Goal: Transaction & Acquisition: Purchase product/service

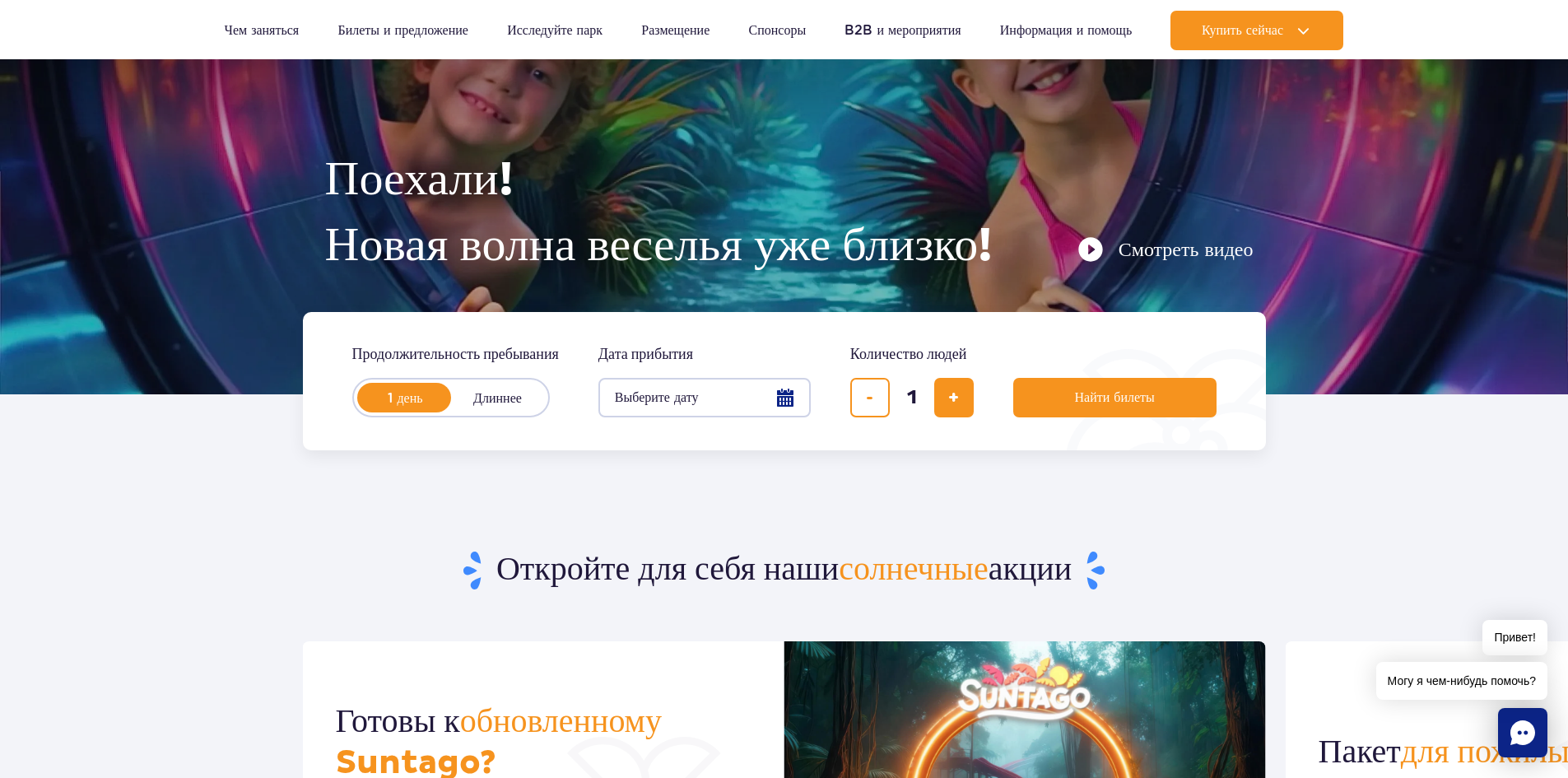
scroll to position [83, 0]
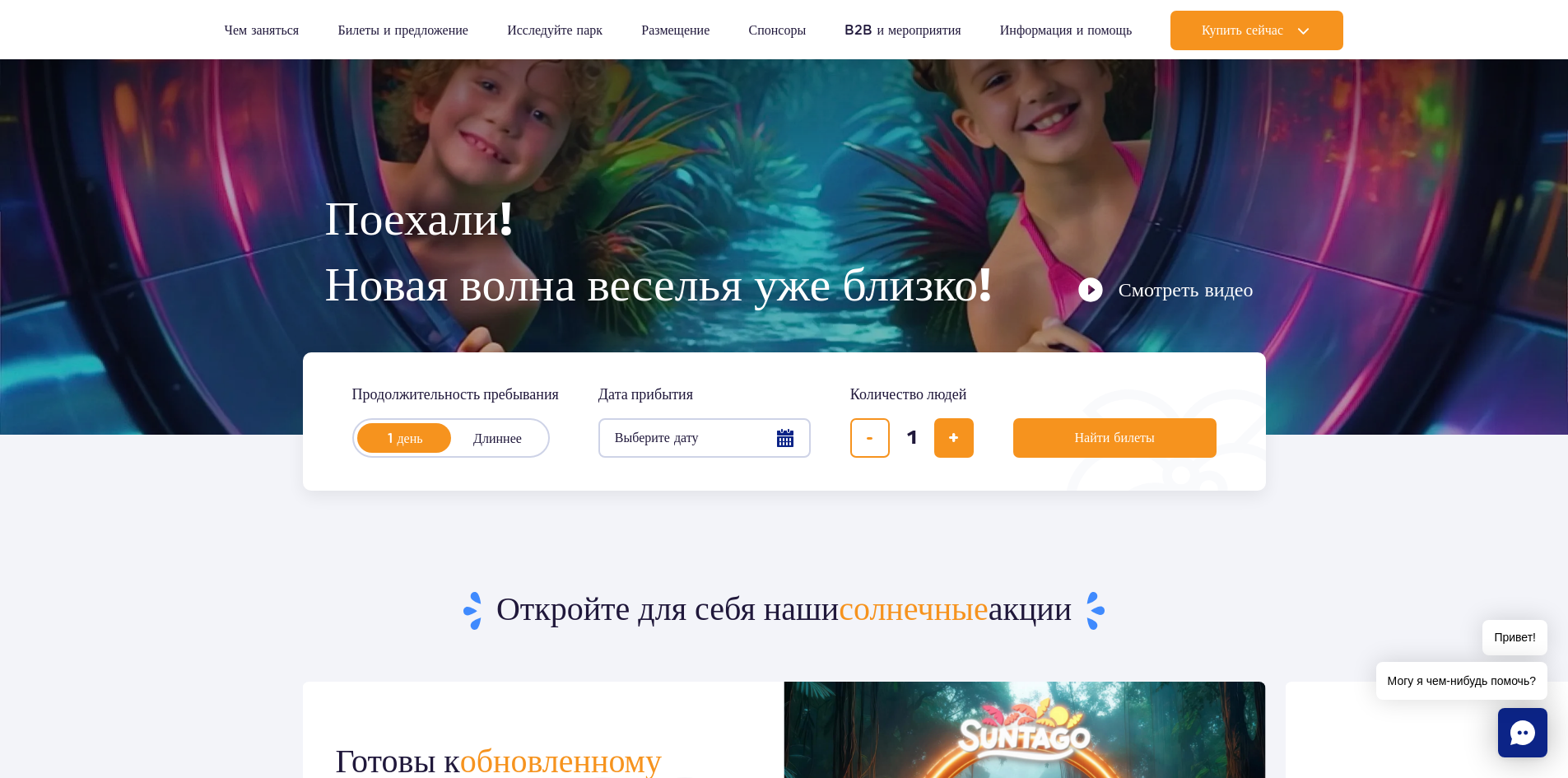
click at [794, 434] on button "Выберите дату" at bounding box center [704, 438] width 213 height 40
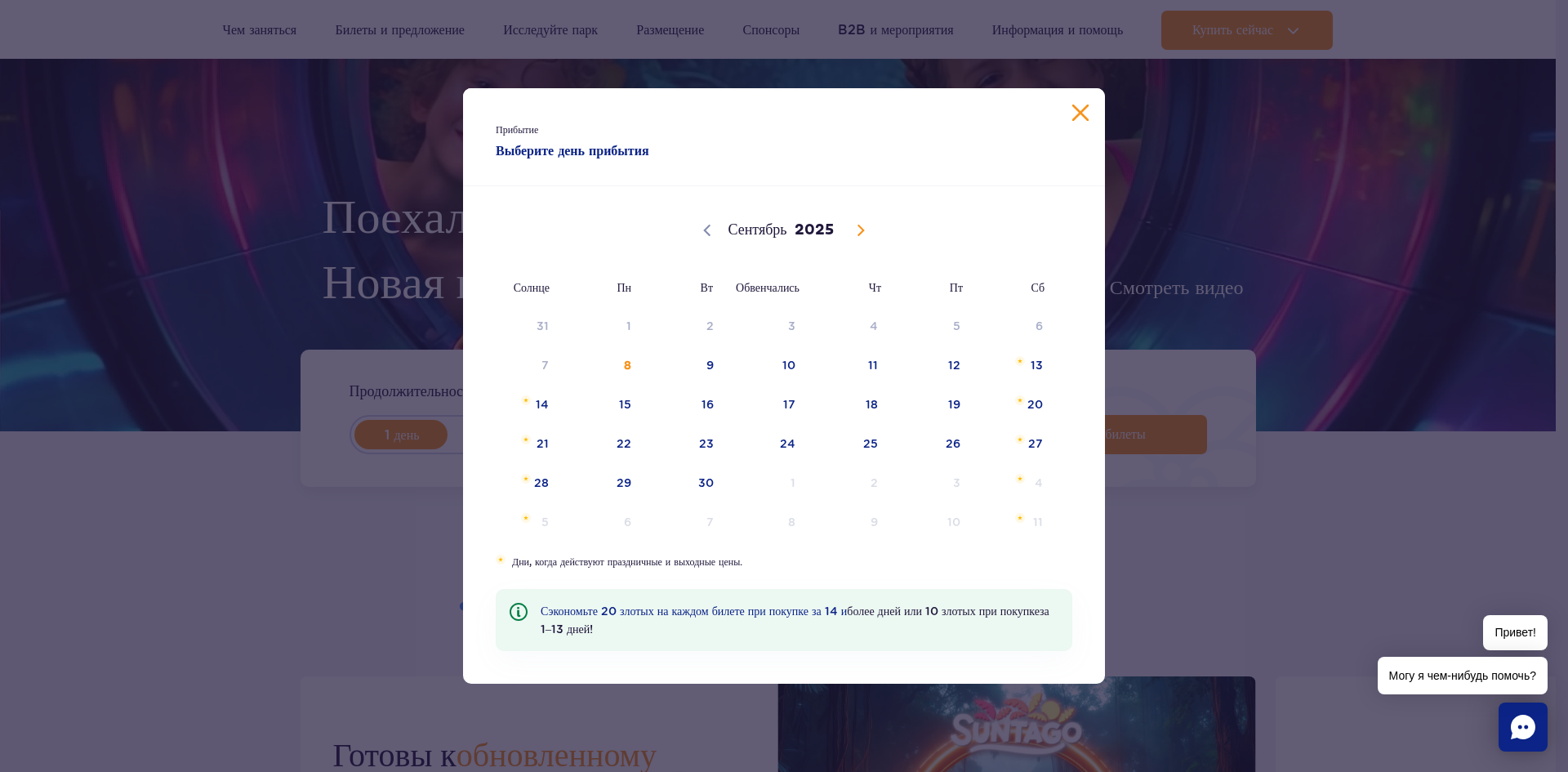
click at [858, 230] on icon at bounding box center [861, 230] width 12 height 12
select select "9"
click at [957, 325] on font "3" at bounding box center [957, 326] width 8 height 13
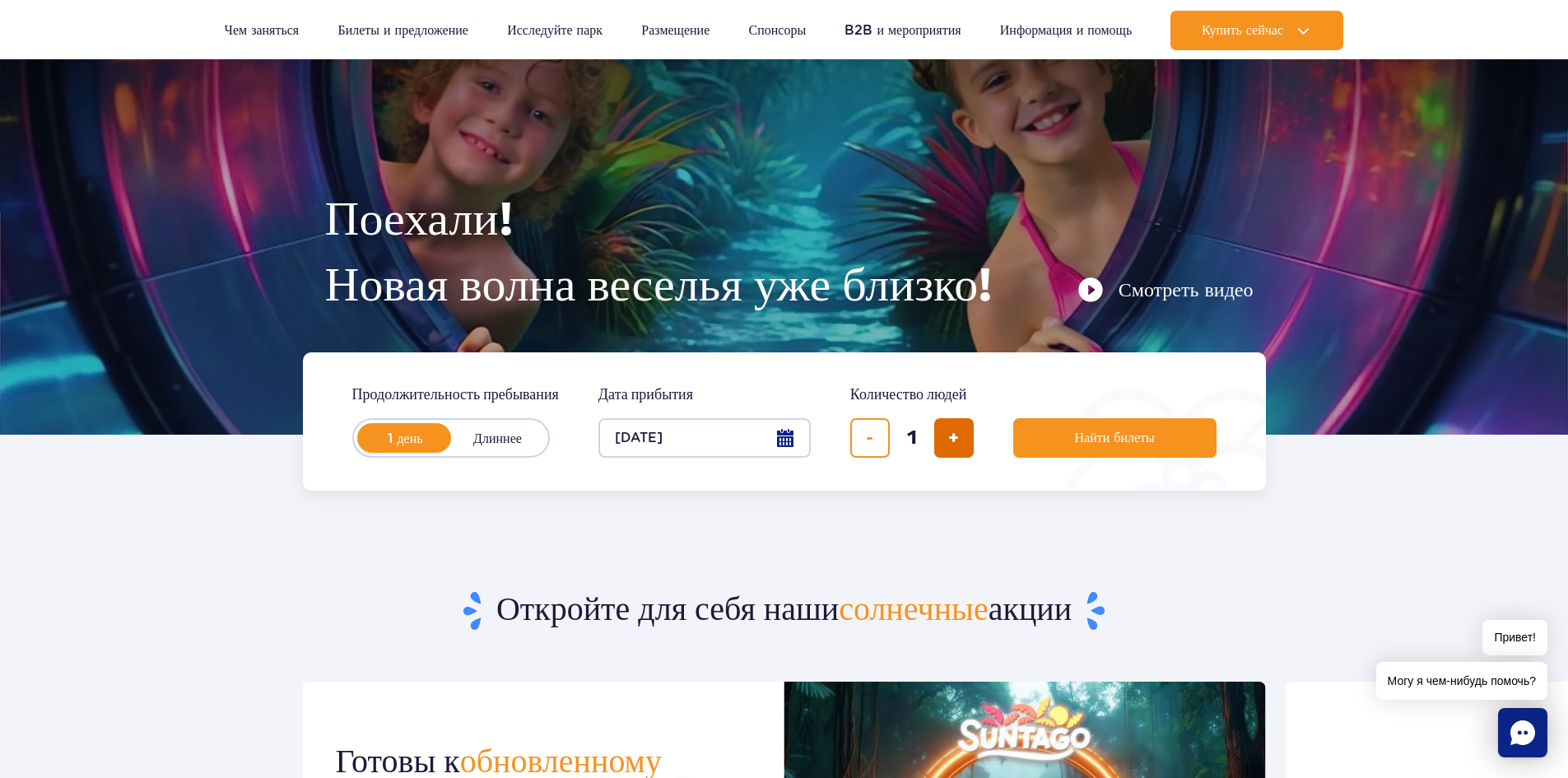
click at [946, 438] on button "добавить билет" at bounding box center [953, 438] width 40 height 40
type input "3"
click at [1065, 438] on button "Найти билеты" at bounding box center [1114, 438] width 203 height 40
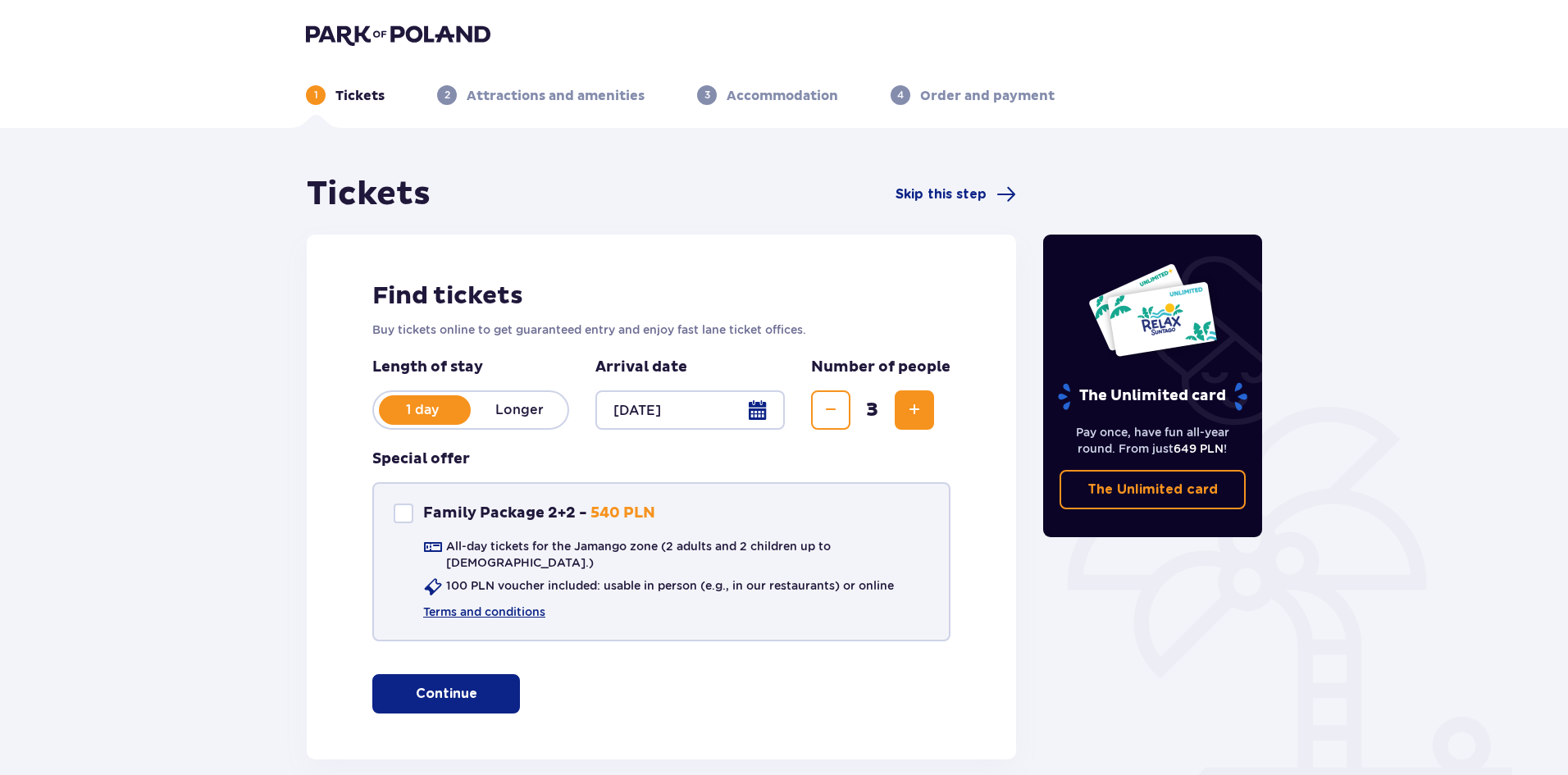
scroll to position [70, 0]
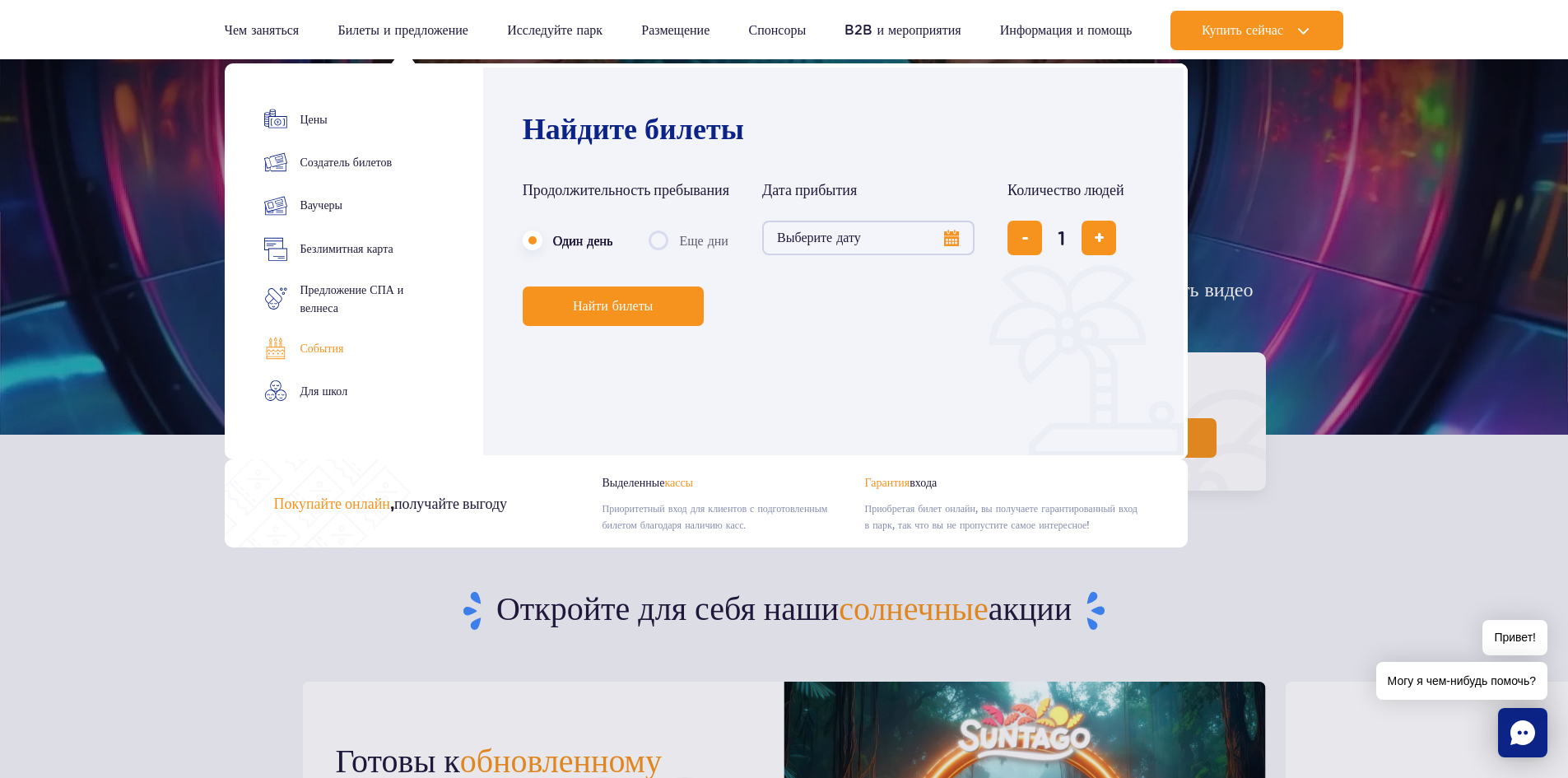
click at [317, 357] on link "События" at bounding box center [352, 349] width 178 height 23
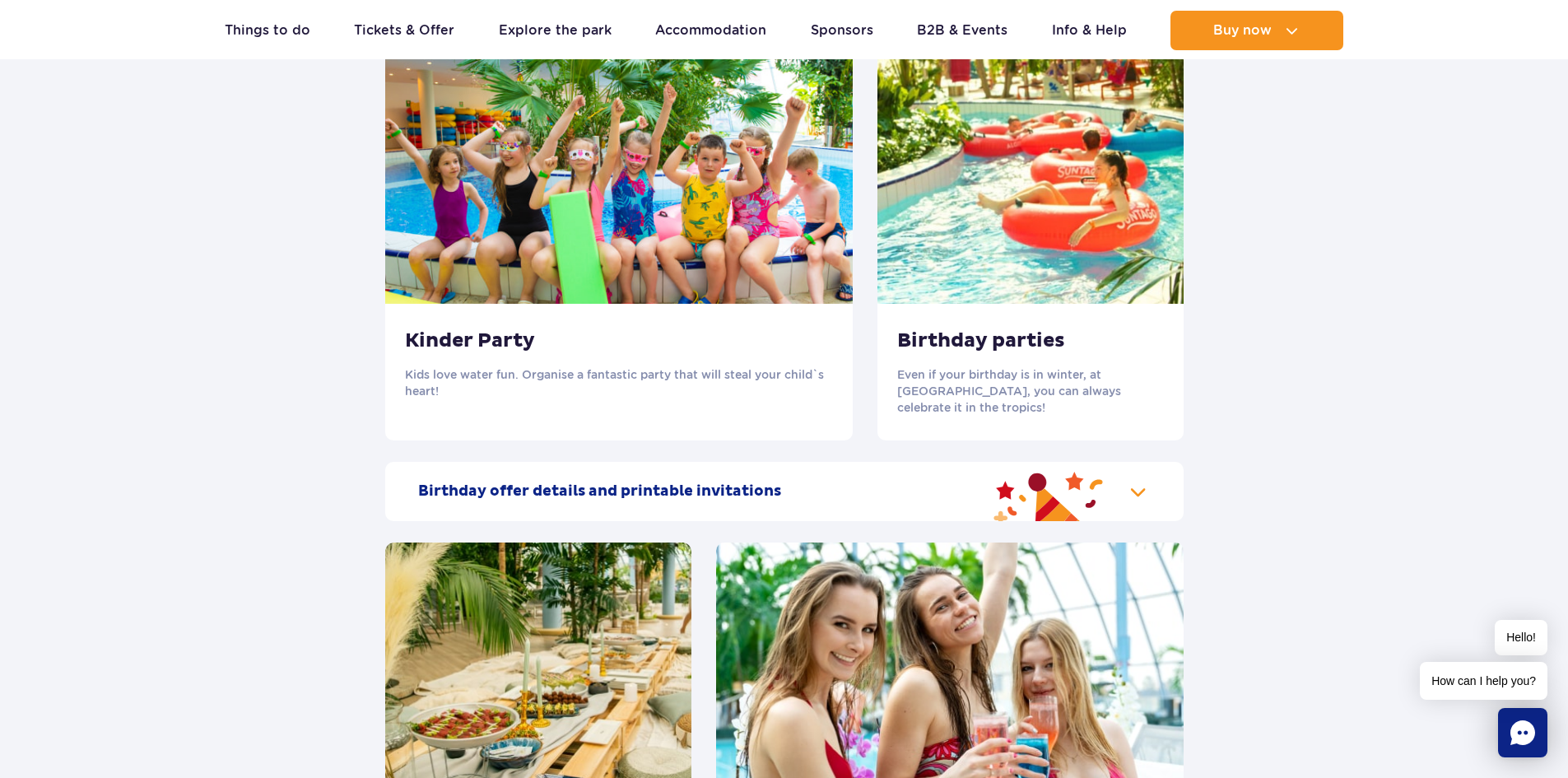
scroll to position [1725, 0]
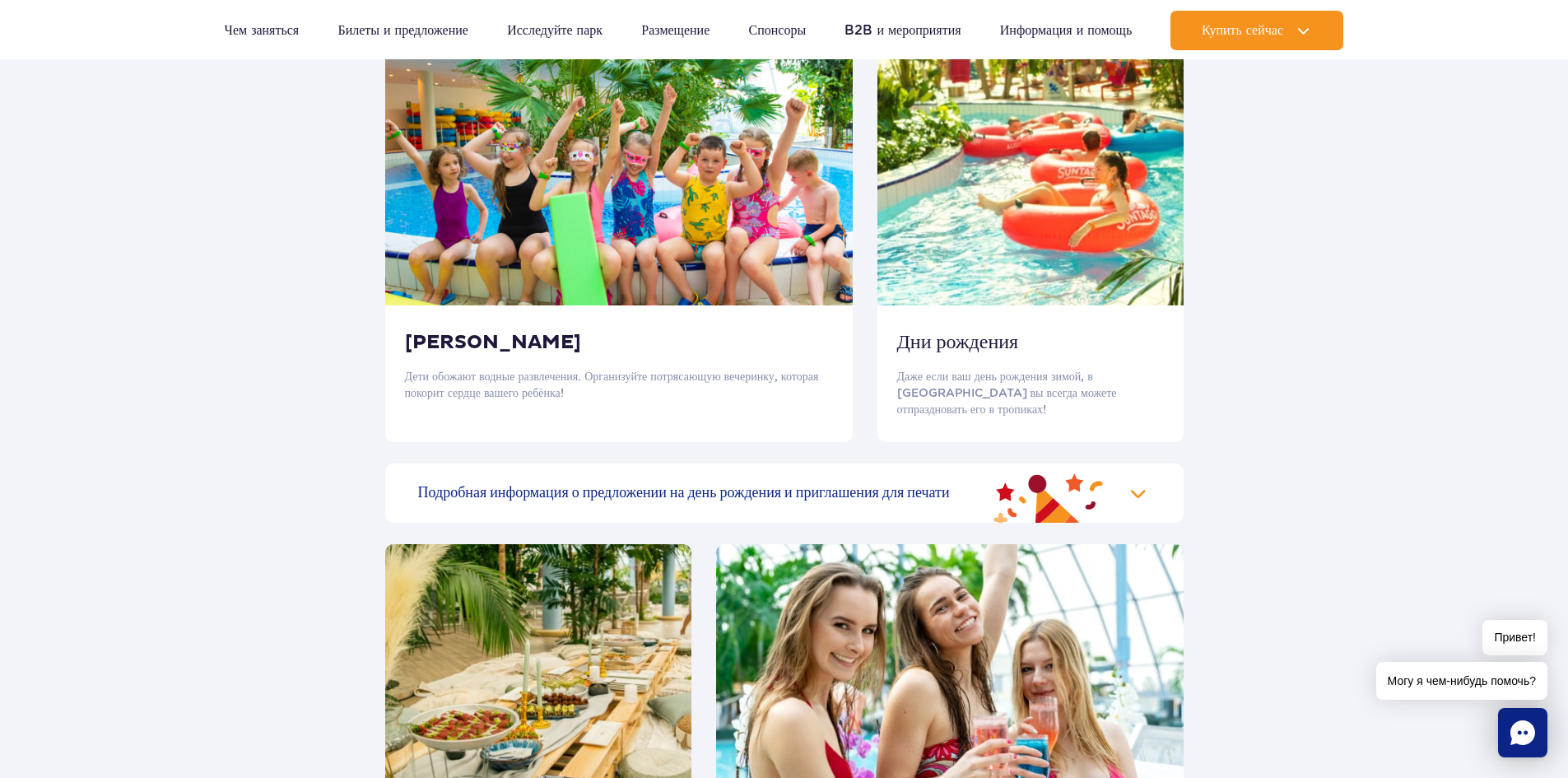
drag, startPoint x: 990, startPoint y: 343, endPoint x: 999, endPoint y: 347, distance: 9.8
click at [990, 343] on font "Дни рождения" at bounding box center [957, 342] width 121 height 24
click at [840, 484] on font "Подробная информация о предложении на день рождения и приглашения для печати" at bounding box center [684, 492] width 532 height 18
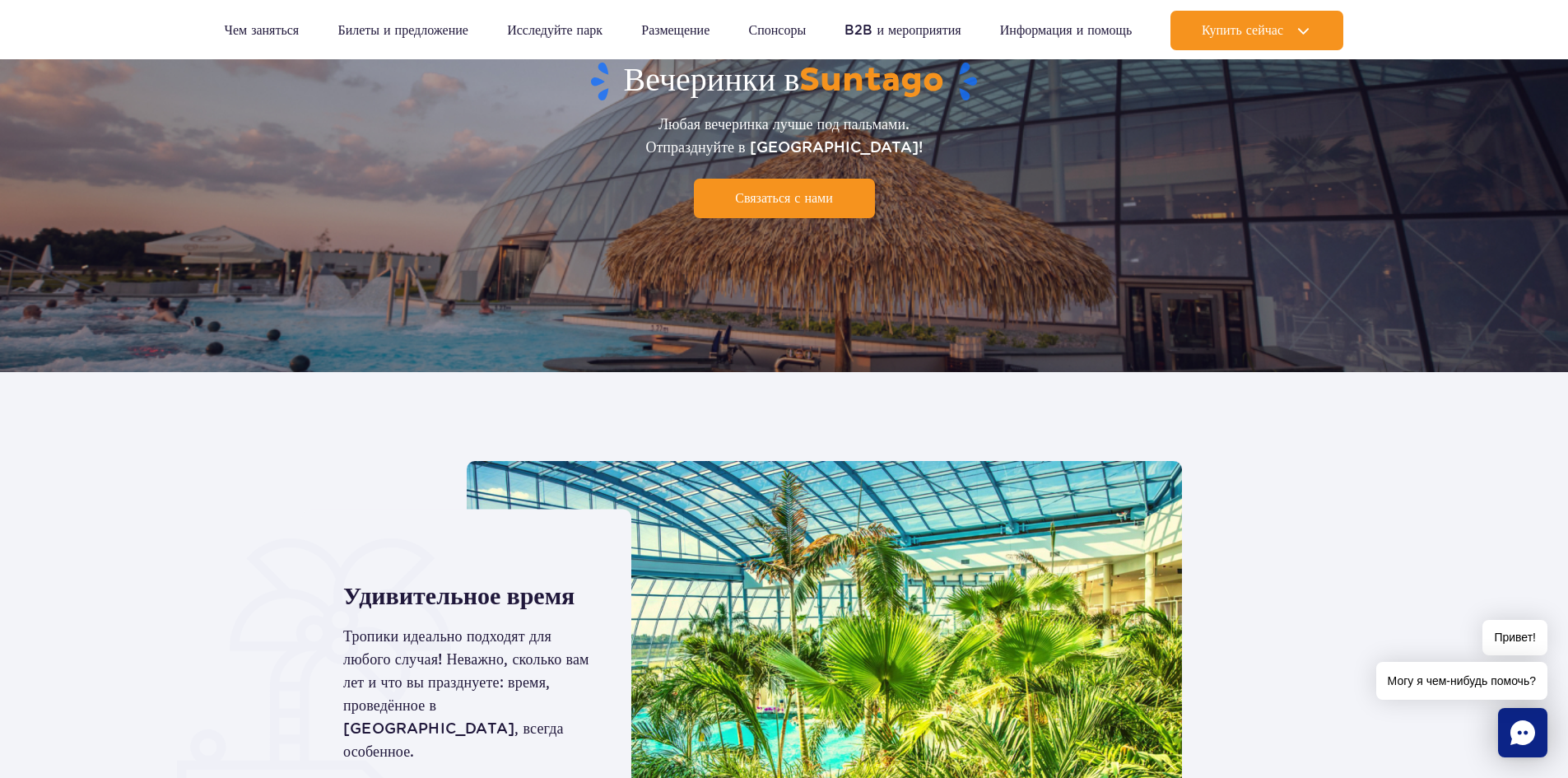
scroll to position [0, 0]
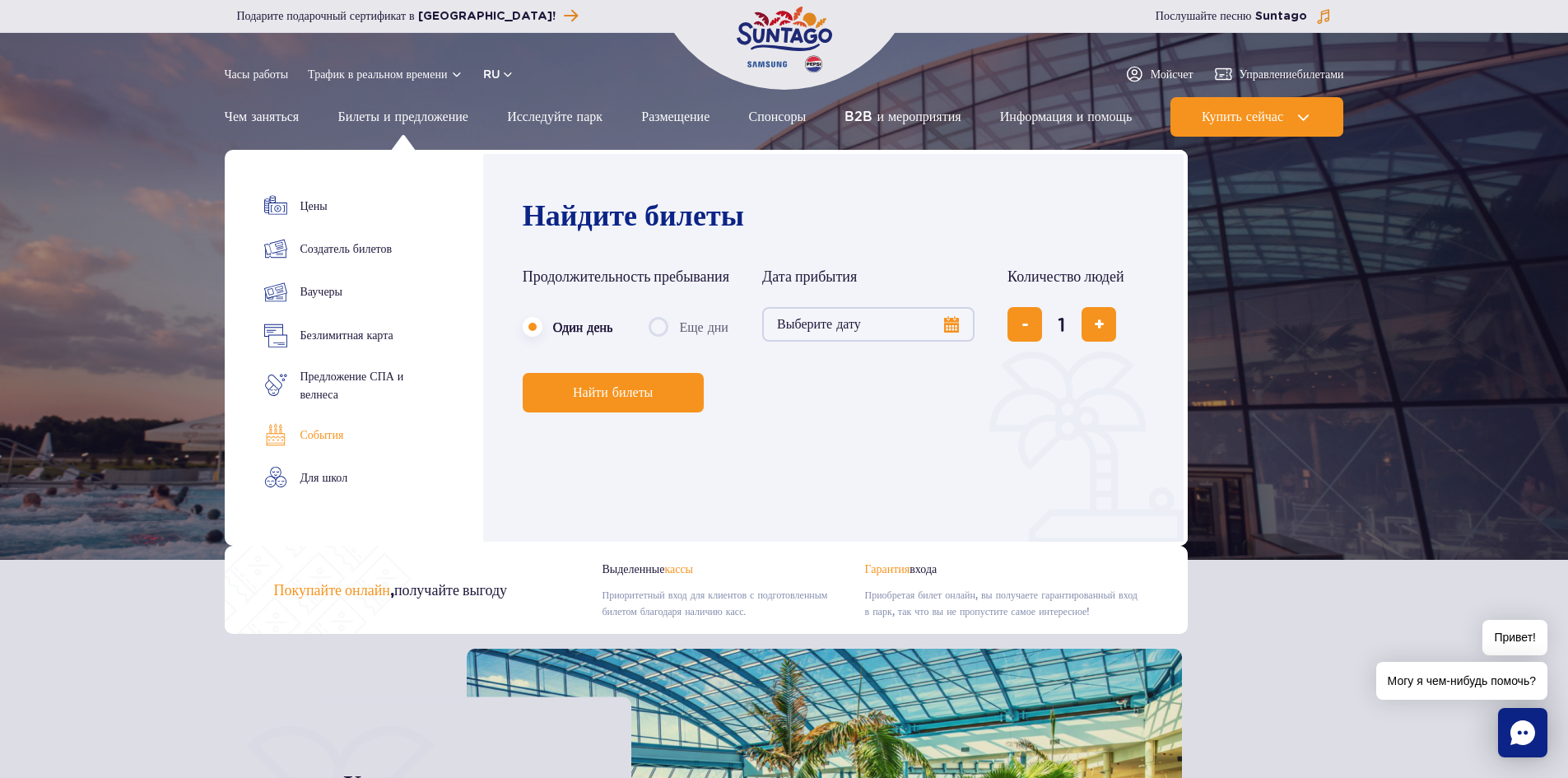
click at [326, 435] on font "События" at bounding box center [321, 435] width 44 height 14
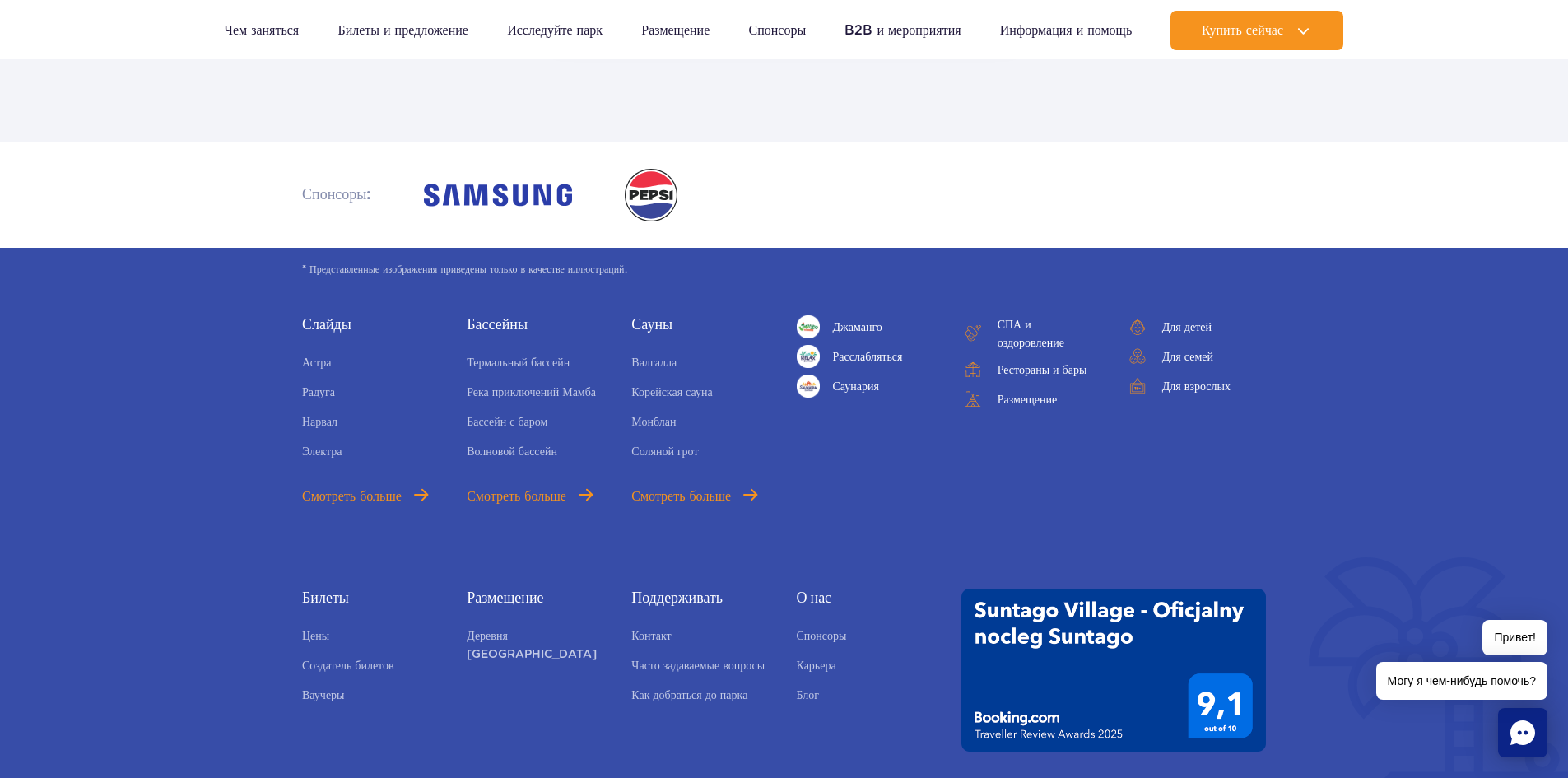
scroll to position [5022, 0]
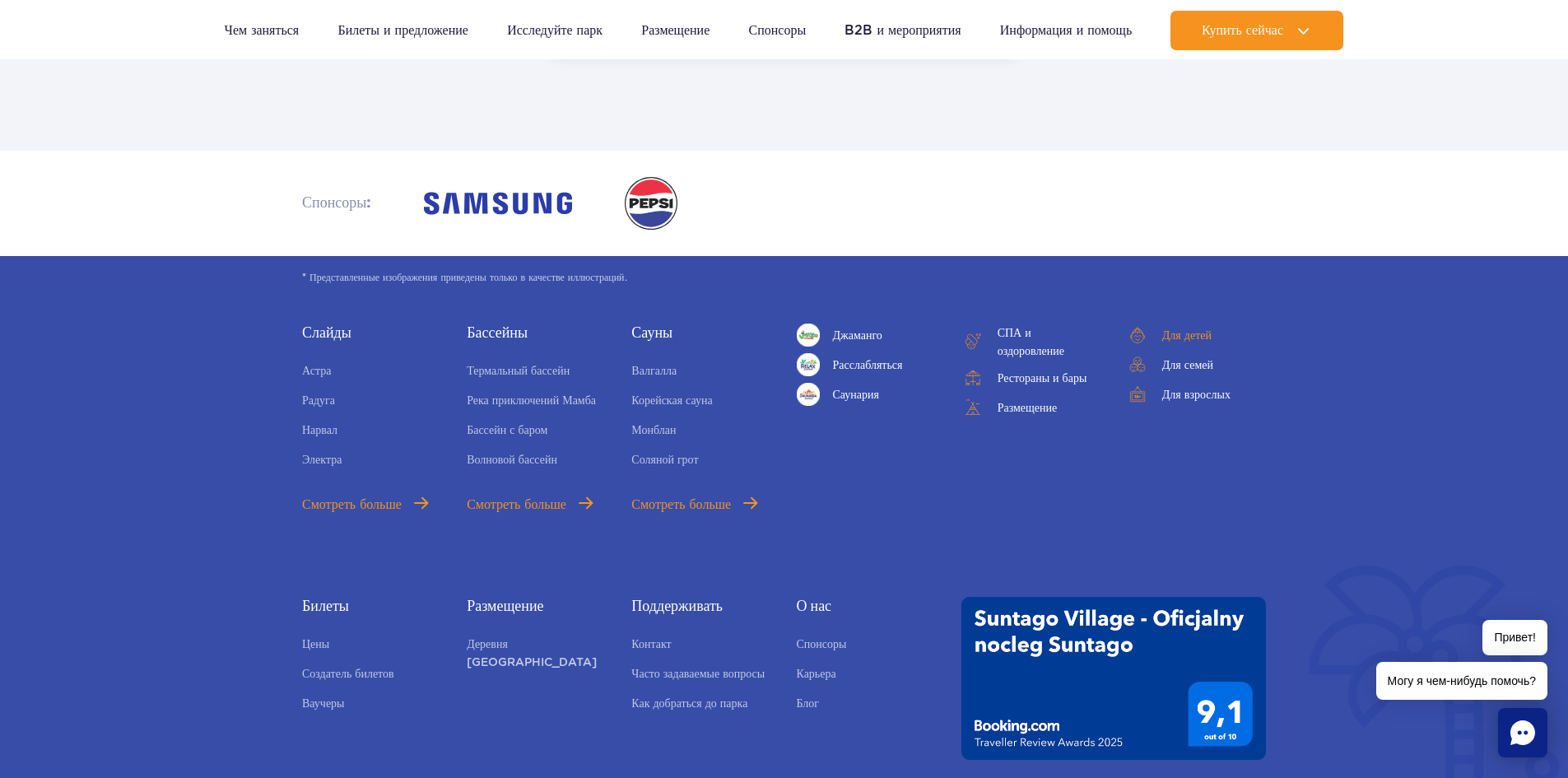
drag, startPoint x: 1183, startPoint y: 232, endPoint x: 1193, endPoint y: 233, distance: 10.0
click at [1183, 328] on font "Для детей" at bounding box center [1186, 335] width 50 height 14
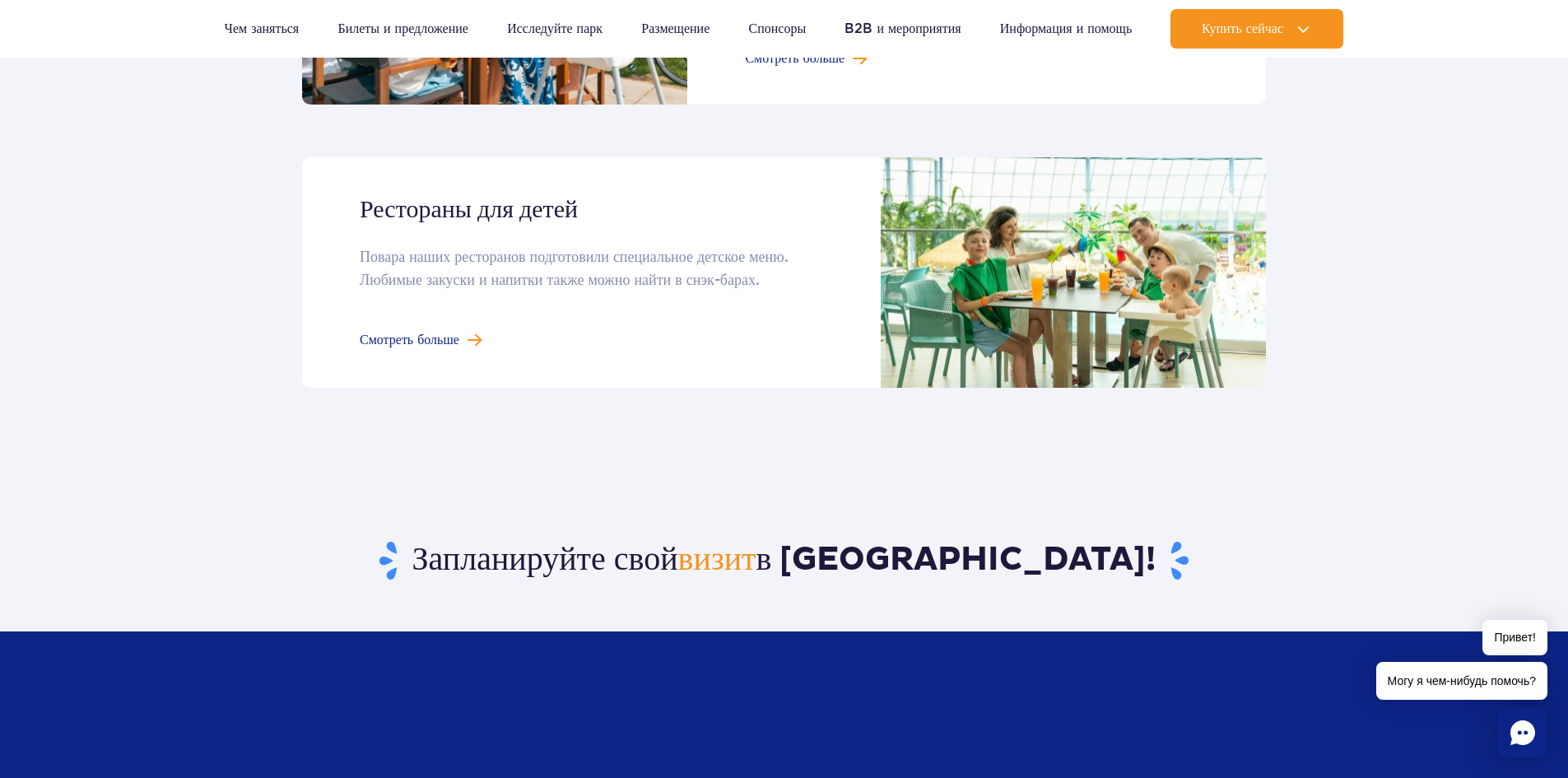
scroll to position [2058, 0]
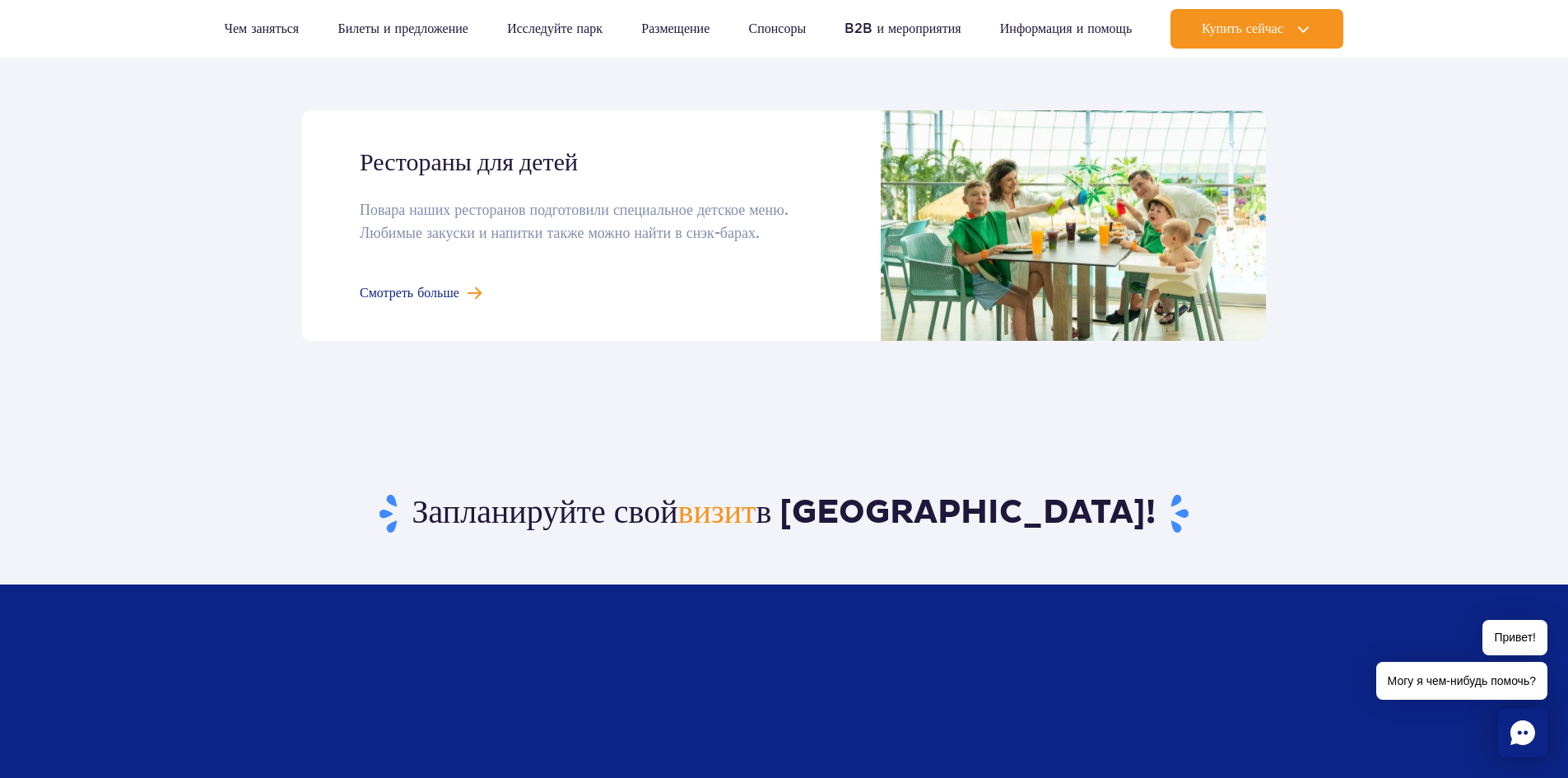
click at [430, 293] on link at bounding box center [784, 225] width 964 height 229
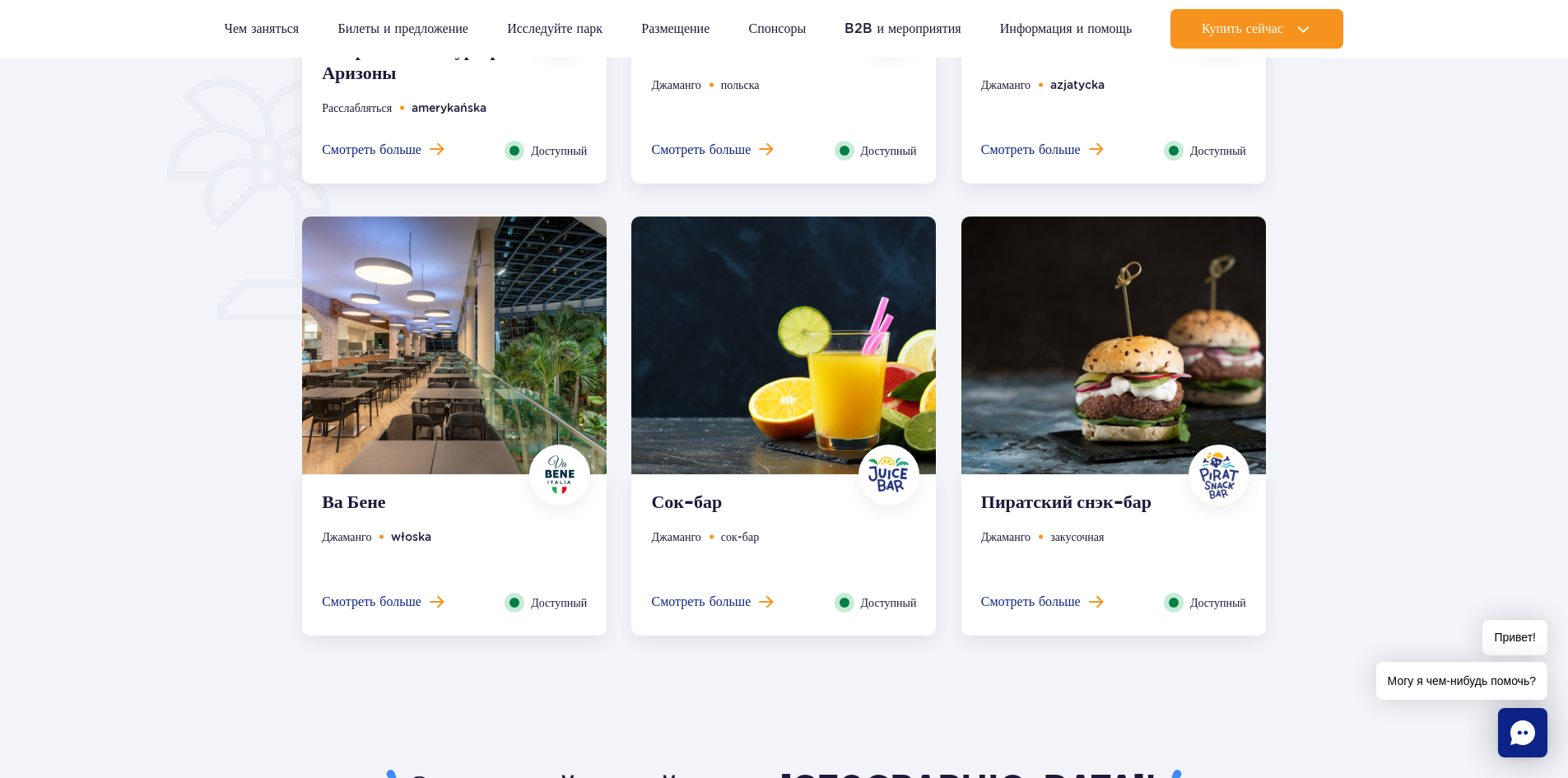
scroll to position [1153, 0]
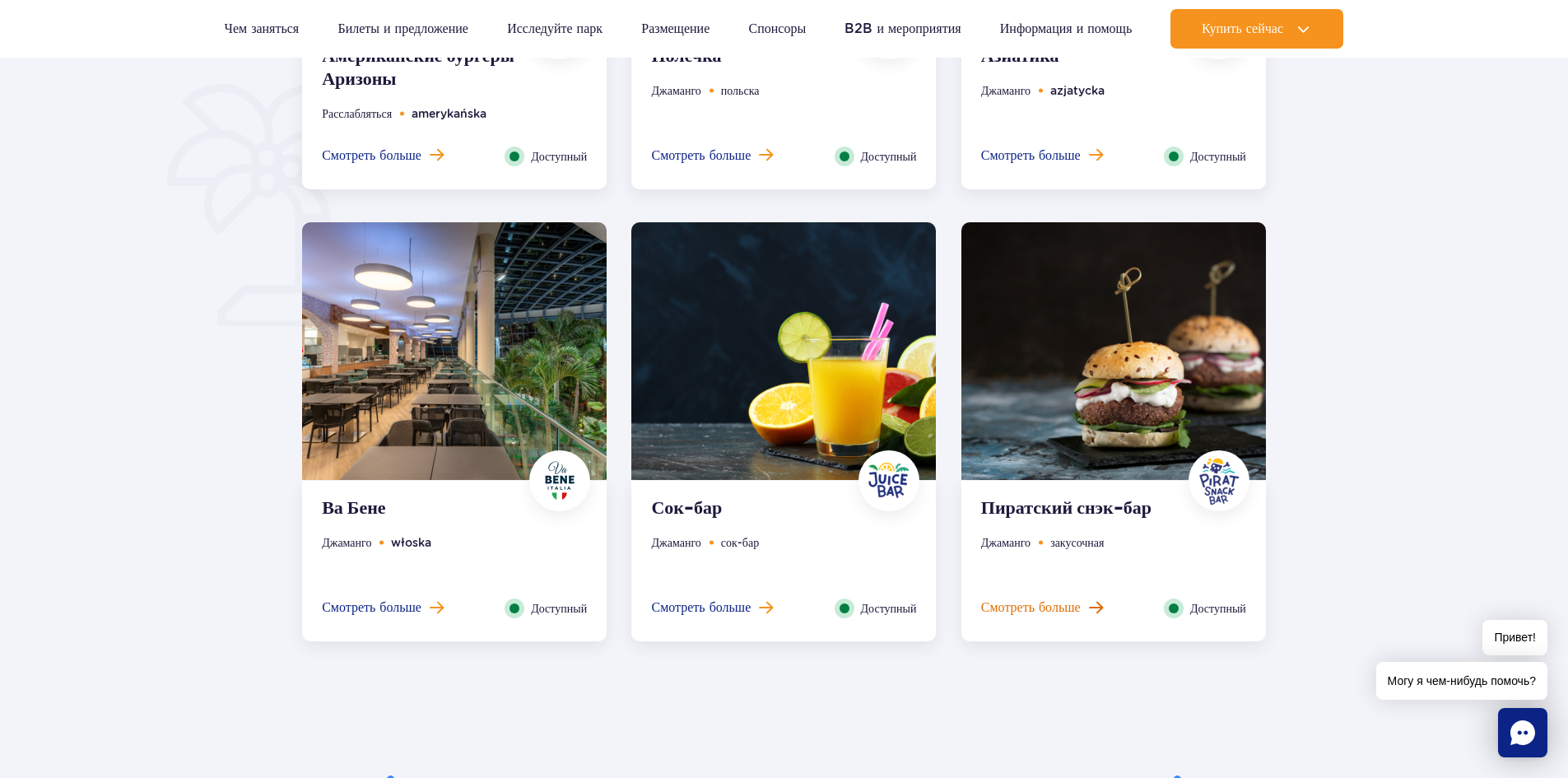
click at [1068, 604] on font "Смотреть больше" at bounding box center [1030, 607] width 100 height 16
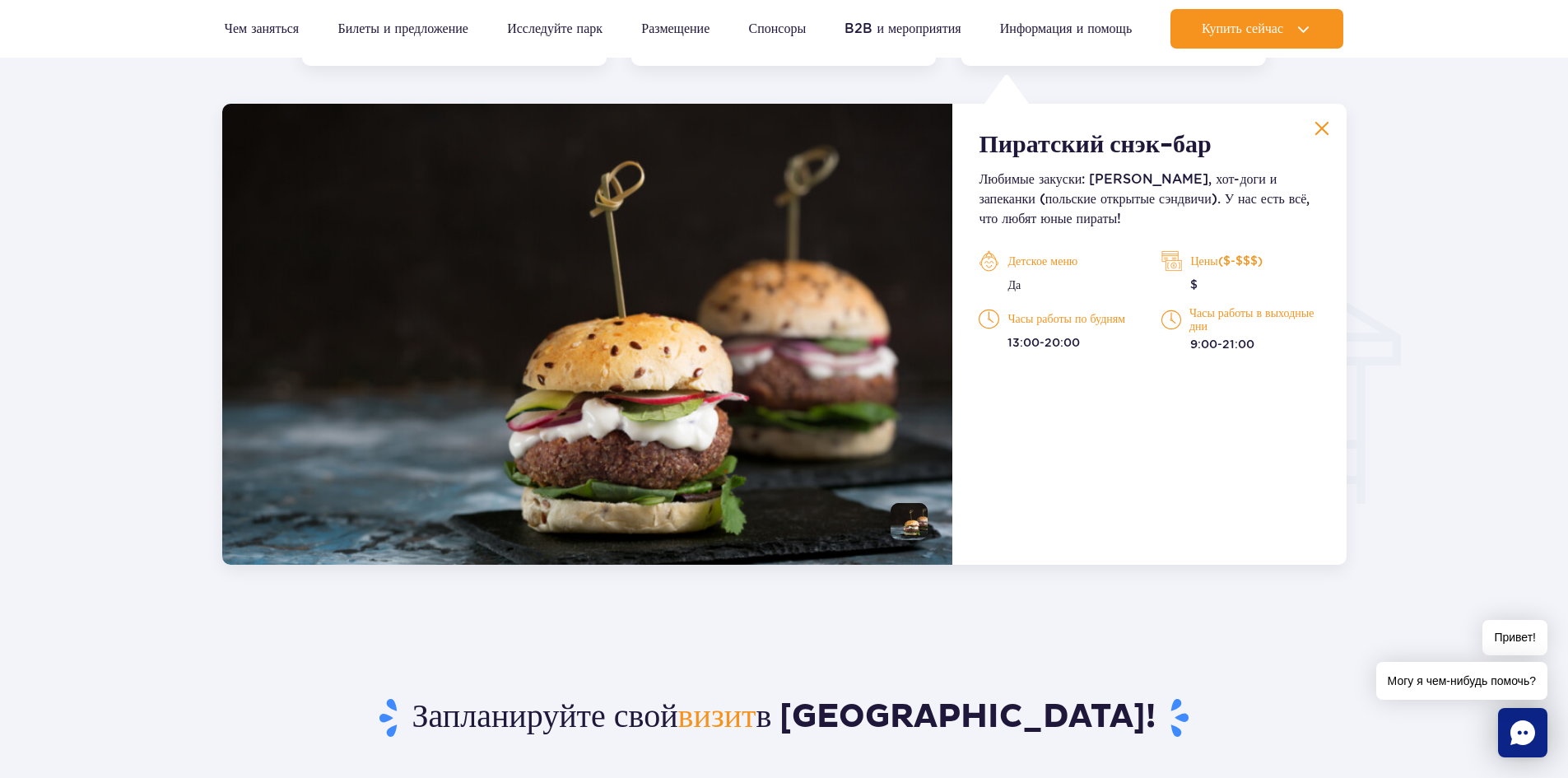
scroll to position [1733, 0]
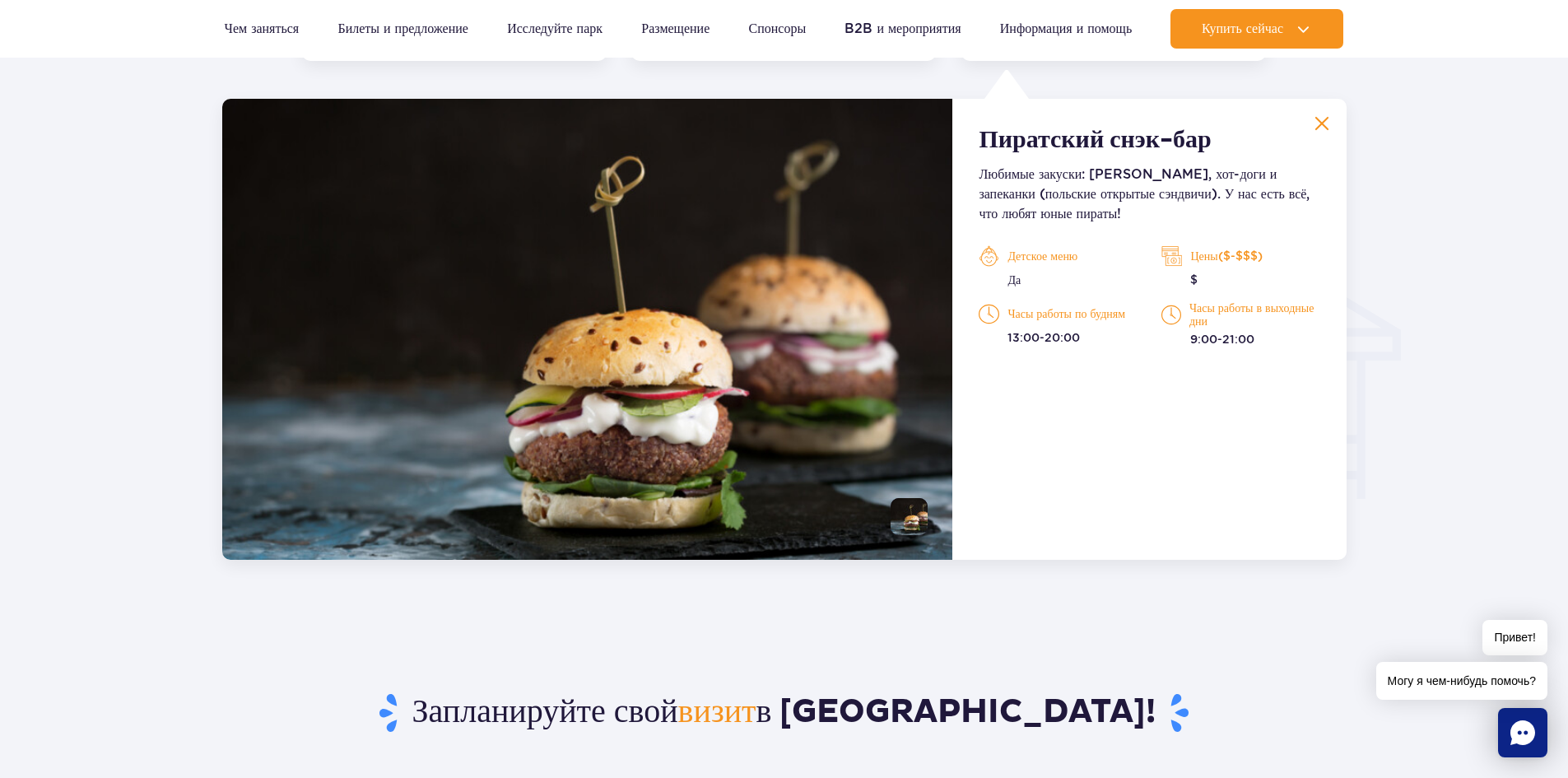
click at [1188, 255] on p "Цены($-$$$)" at bounding box center [1240, 255] width 158 height 24
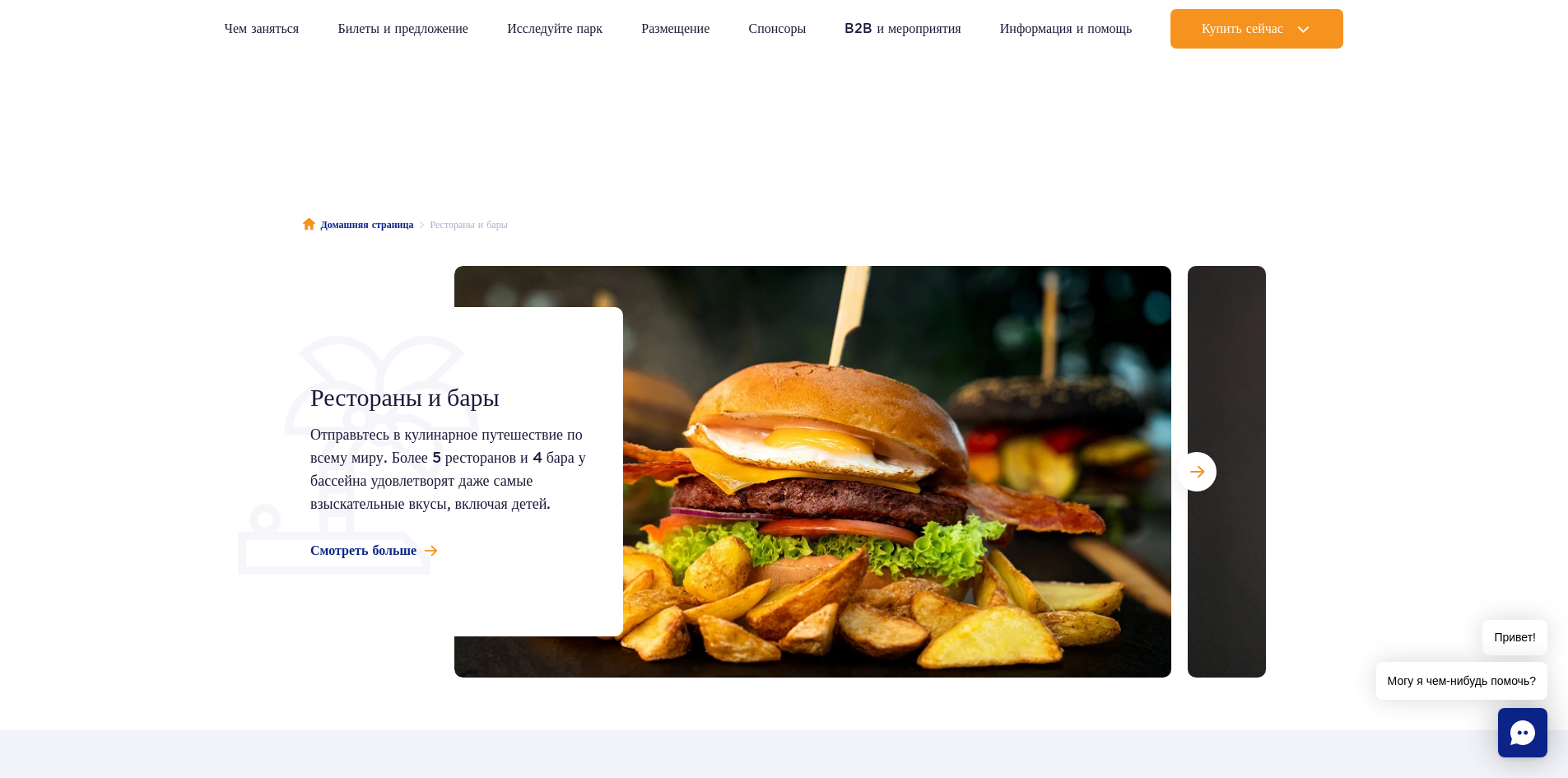
scroll to position [0, 0]
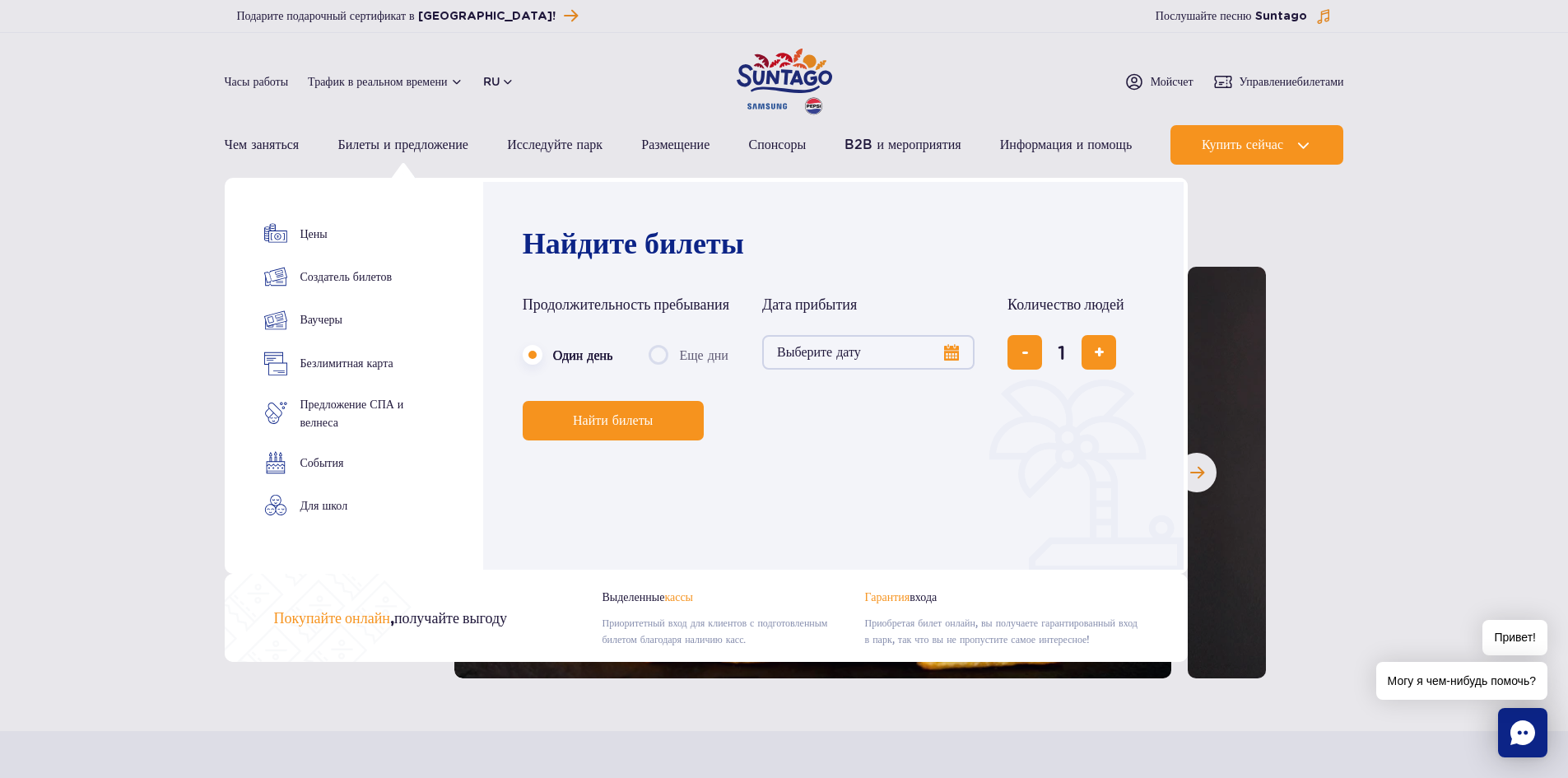
click at [943, 354] on button "Выберите дату" at bounding box center [868, 353] width 213 height 35
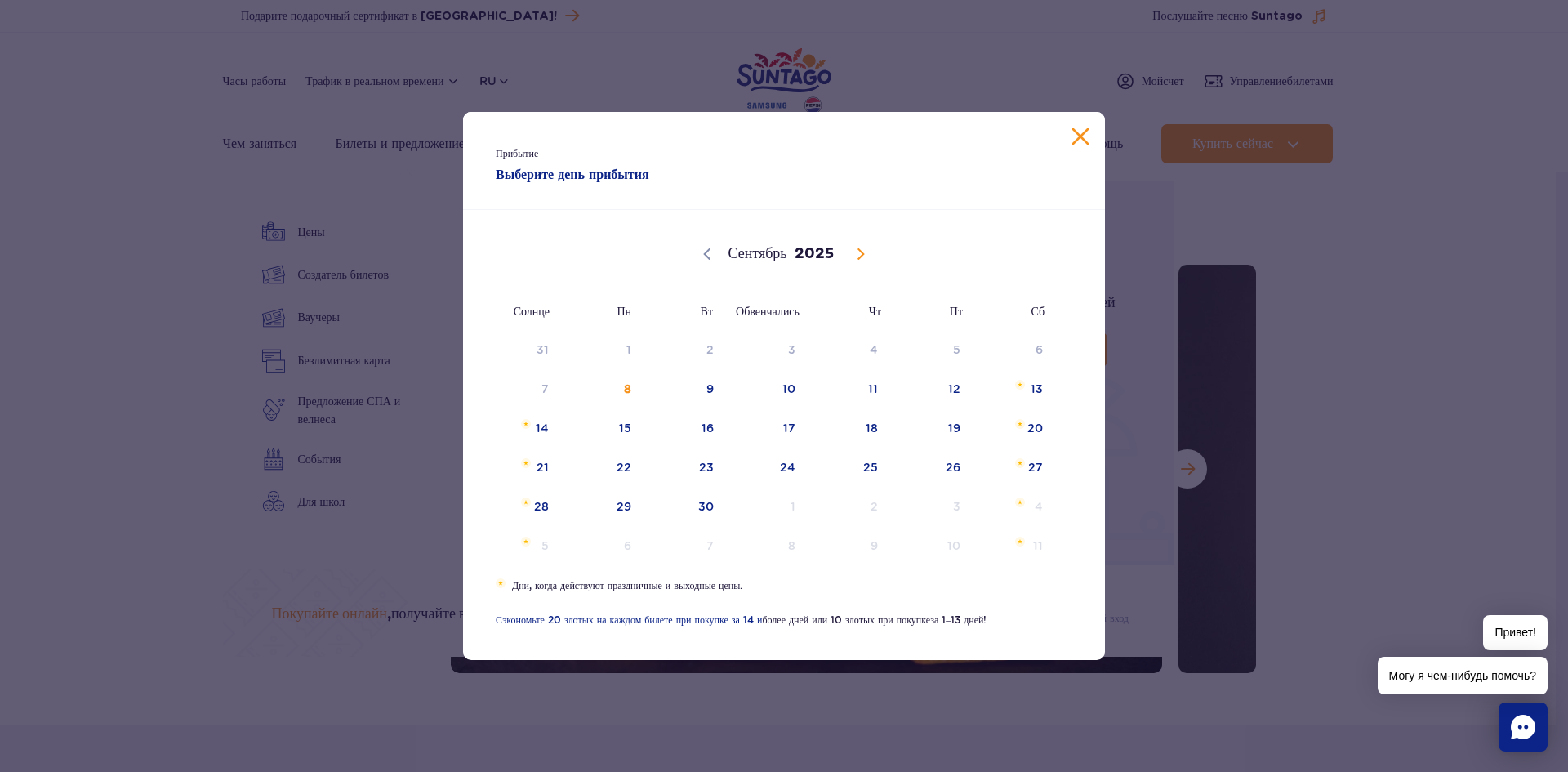
click at [859, 262] on span at bounding box center [861, 253] width 28 height 28
select select "9"
click at [956, 346] on font "3" at bounding box center [957, 350] width 8 height 13
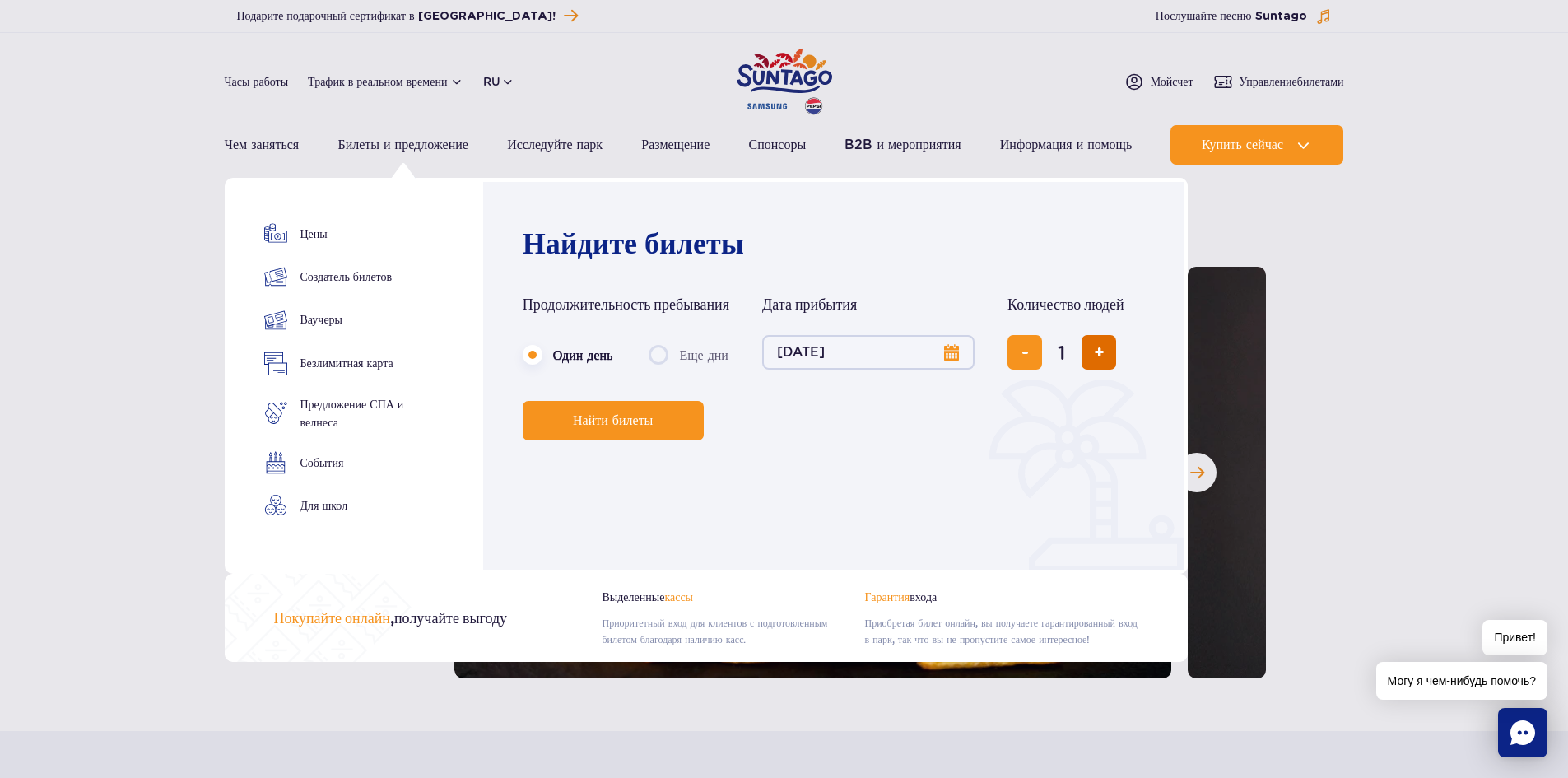
drag, startPoint x: 1077, startPoint y: 369, endPoint x: 1099, endPoint y: 368, distance: 22.0
click at [1080, 369] on input "1" at bounding box center [1061, 352] width 40 height 40
click at [1099, 368] on button "добавить билет" at bounding box center [1099, 353] width 35 height 35
type input "2"
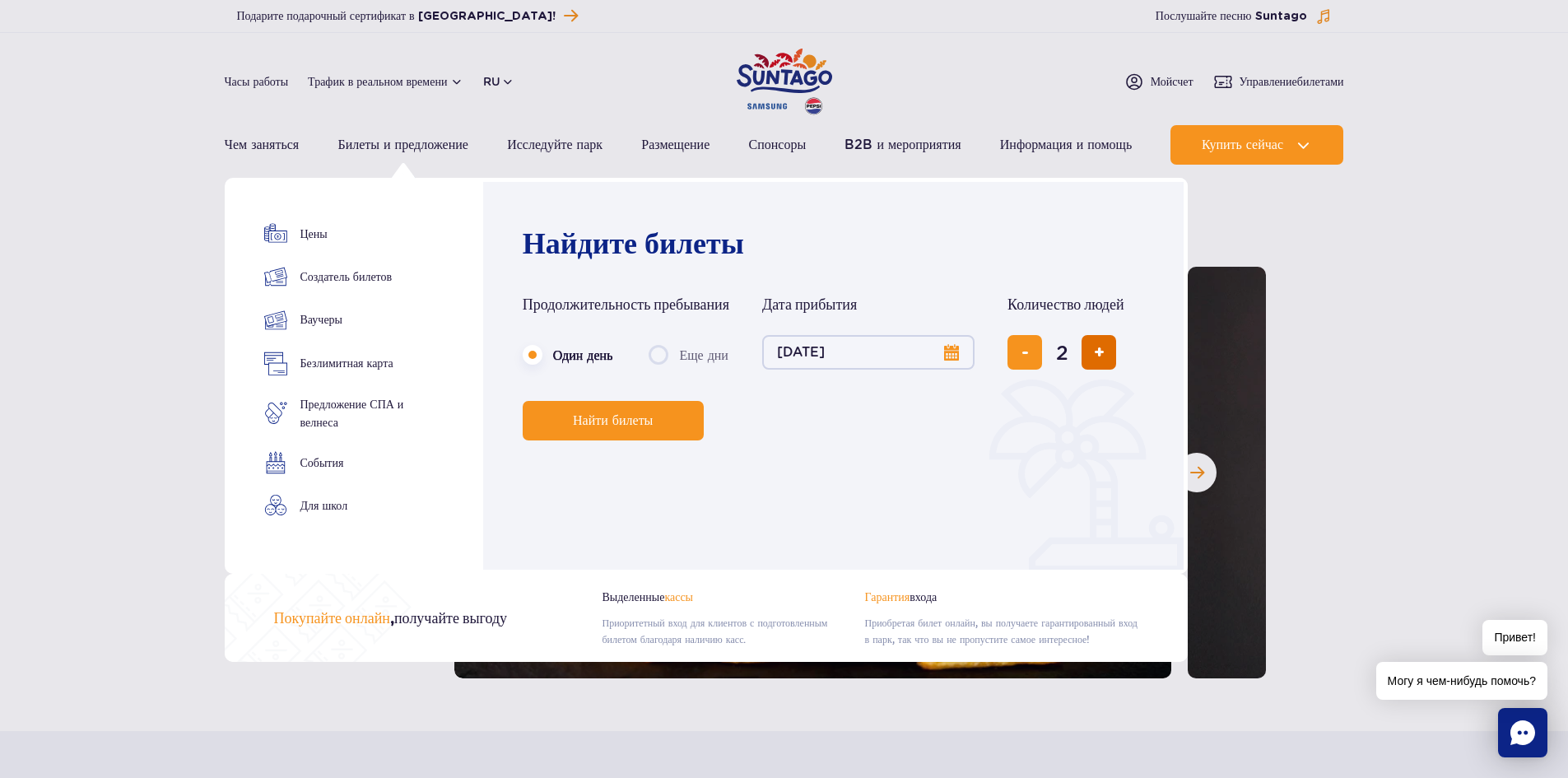
click at [1099, 368] on button "добавить билет" at bounding box center [1099, 353] width 35 height 35
type input "3"
click at [672, 425] on button "Найти билеты" at bounding box center [613, 421] width 181 height 40
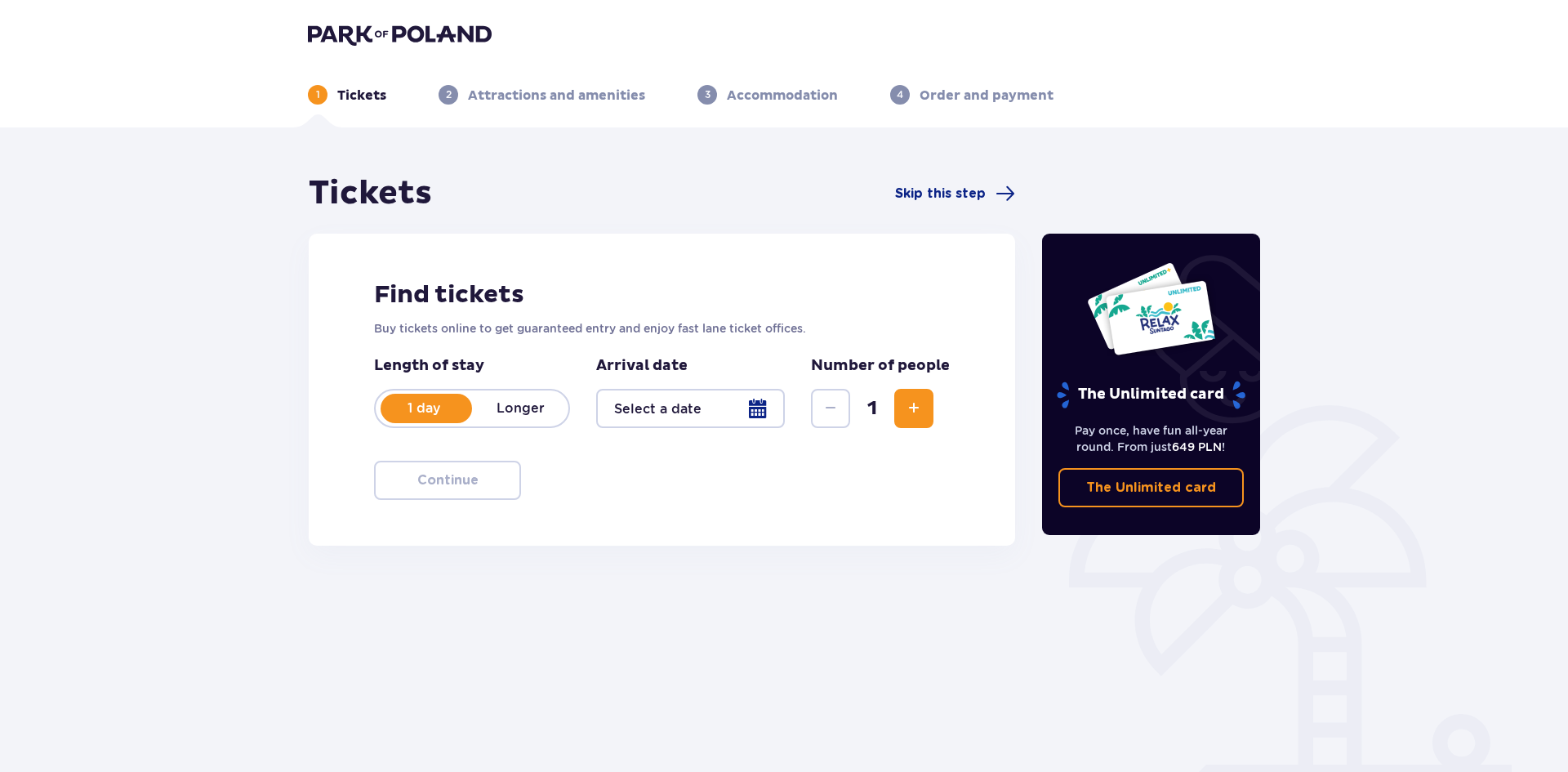
type input "[DATE]"
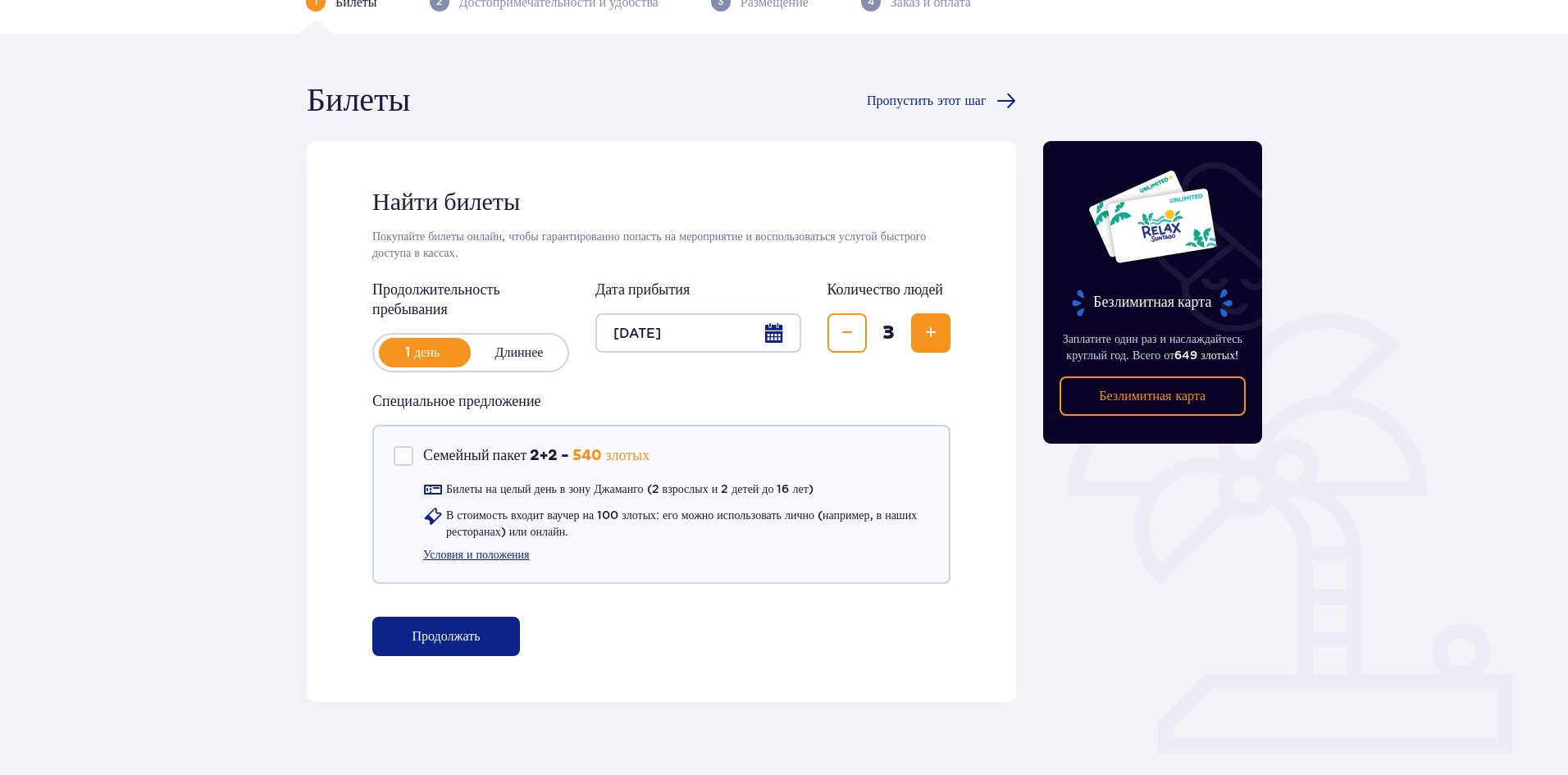
scroll to position [119, 0]
